Goal: Information Seeking & Learning: Learn about a topic

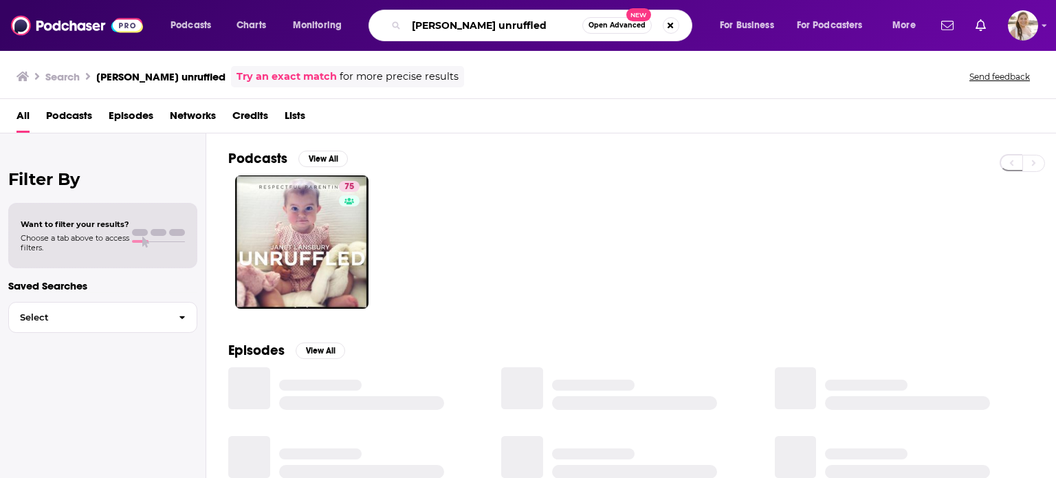
click at [488, 32] on input "[PERSON_NAME] unruffled" at bounding box center [494, 25] width 176 height 22
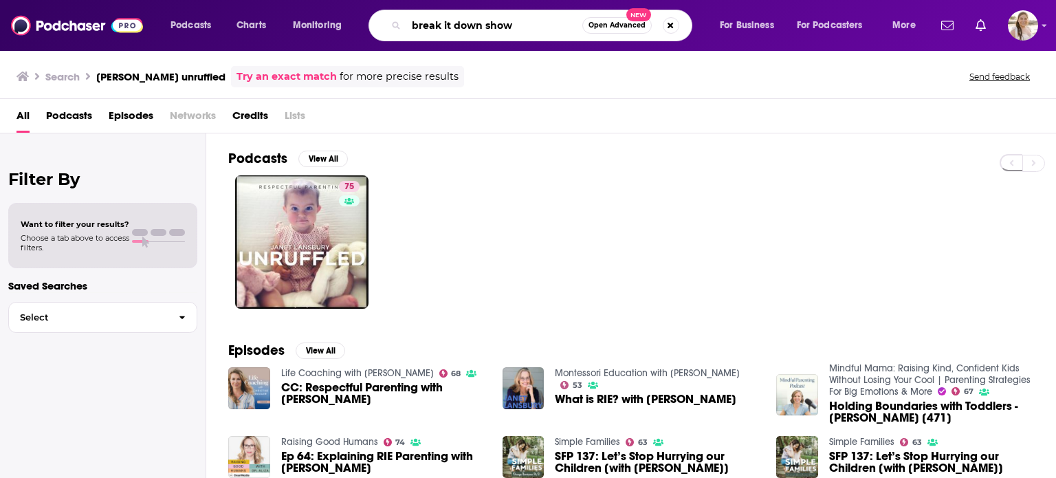
type input "break it down show"
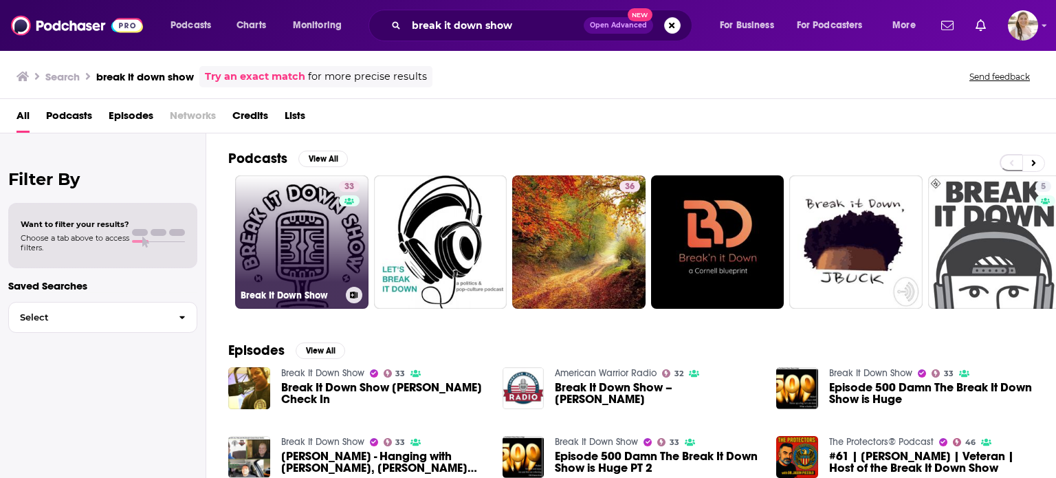
click at [270, 201] on link "33 Break It Down Show" at bounding box center [301, 241] width 133 height 133
